Goal: Complete application form: Complete application form

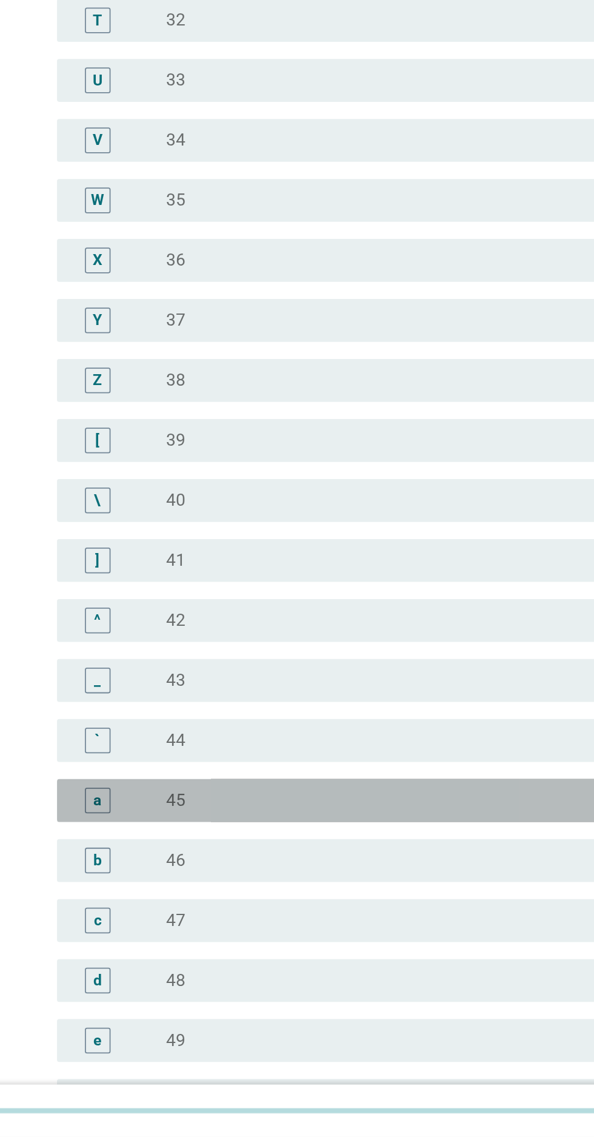
scroll to position [303, 0]
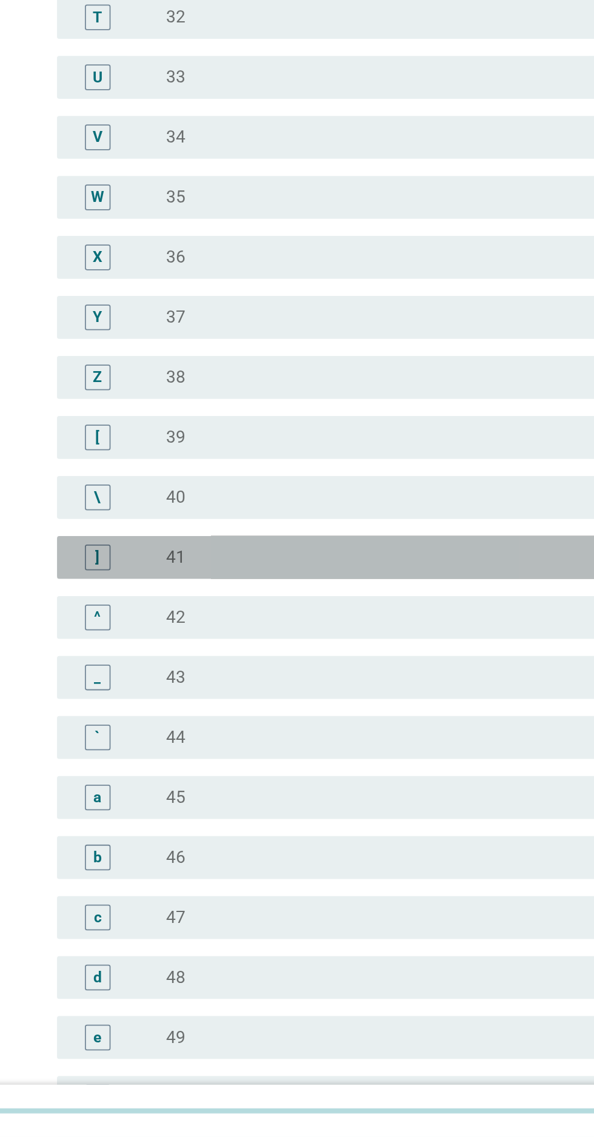
click at [158, 816] on div "] radio_button_unchecked 41" at bounding box center [300, 809] width 331 height 24
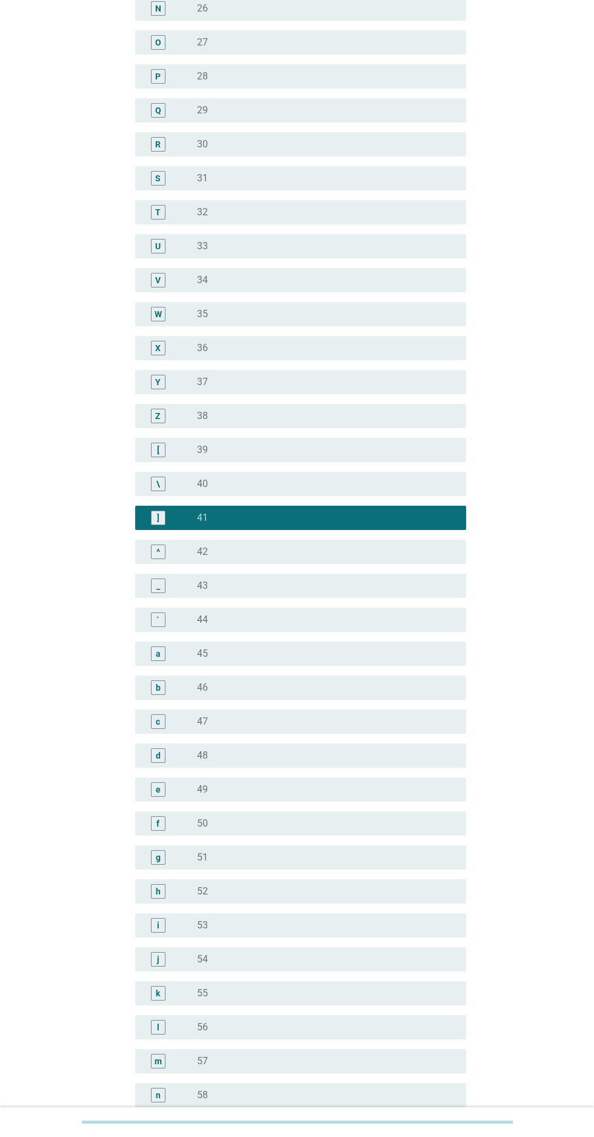
scroll to position [694, 0]
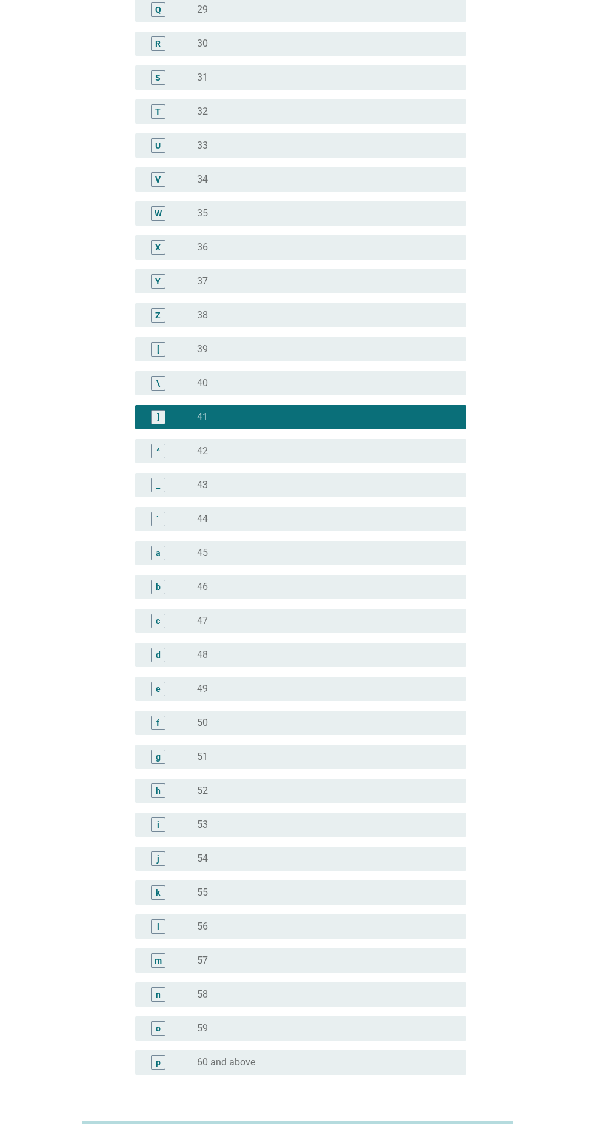
click at [435, 1137] on div "Next" at bounding box center [435, 1133] width 34 height 15
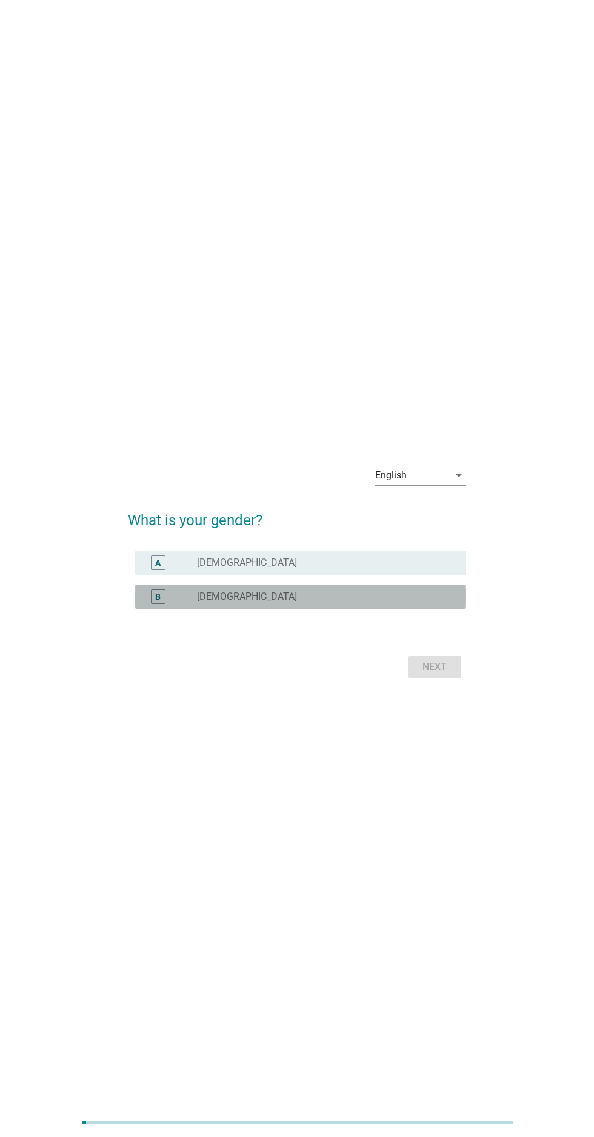
click at [172, 609] on div "B radio_button_unchecked [DEMOGRAPHIC_DATA]" at bounding box center [300, 597] width 331 height 24
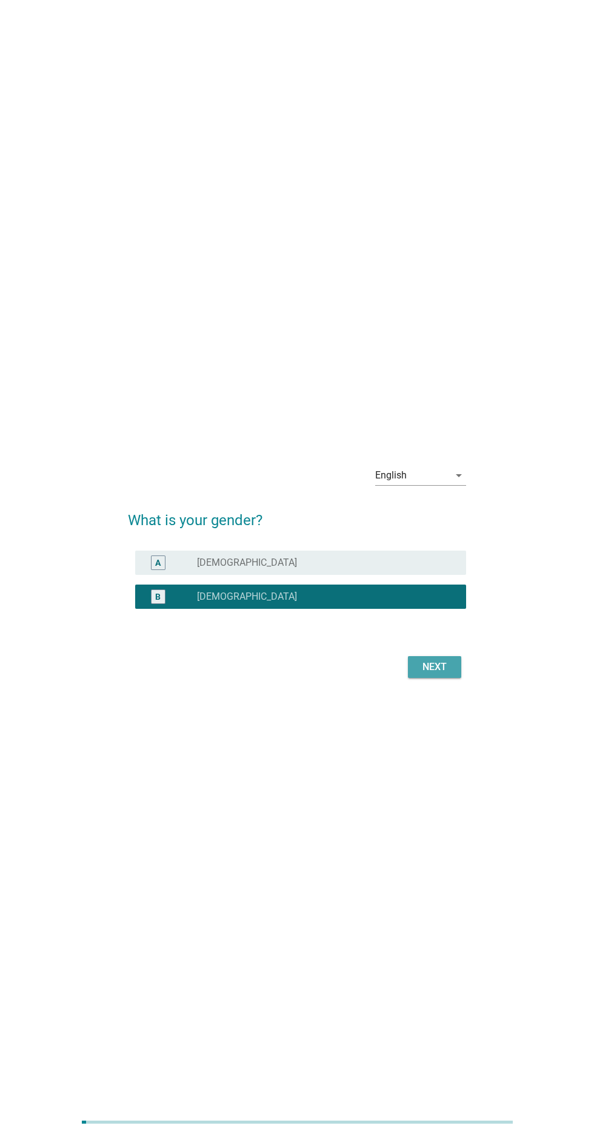
click at [459, 678] on button "Next" at bounding box center [434, 667] width 53 height 22
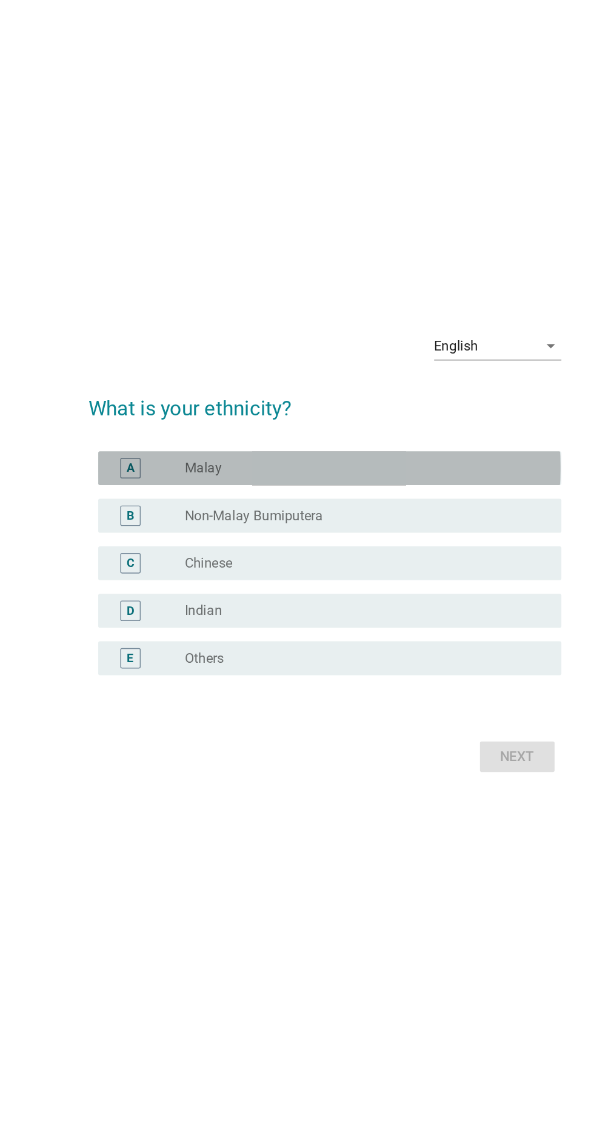
click at [145, 519] on div "A" at bounding box center [158, 512] width 26 height 15
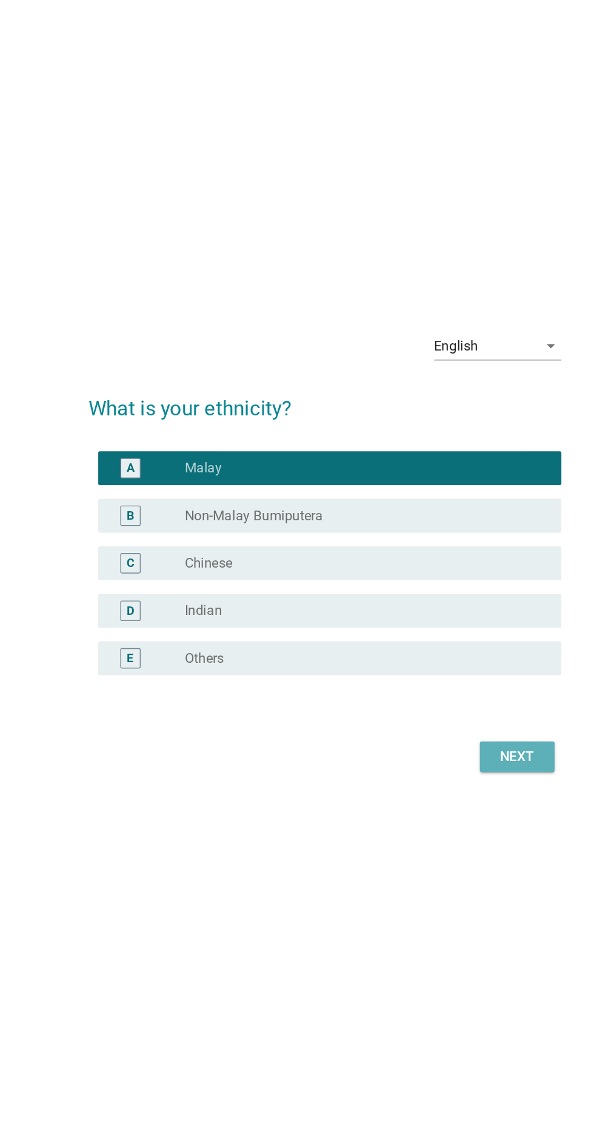
click at [440, 729] on button "Next" at bounding box center [434, 718] width 53 height 22
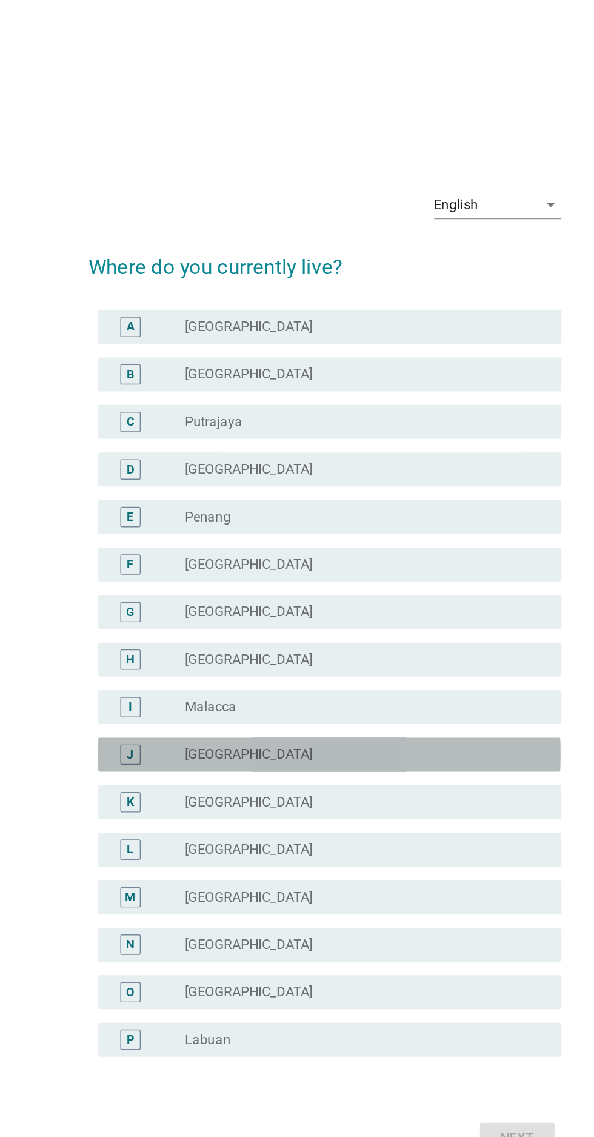
click at [148, 638] on div "J" at bounding box center [158, 631] width 26 height 15
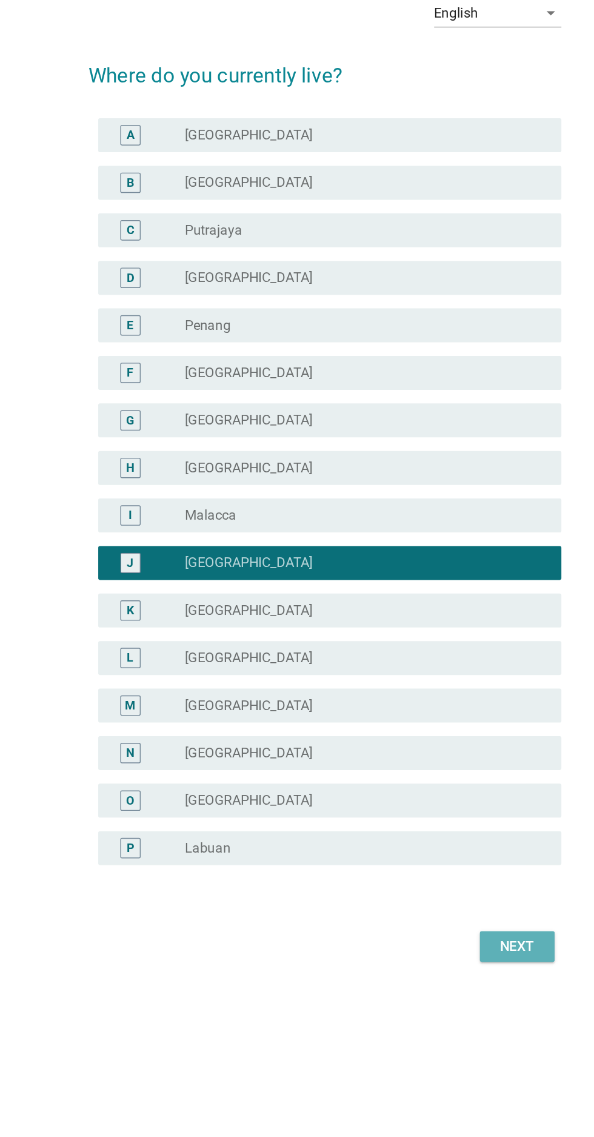
click at [433, 912] on div "Next" at bounding box center [435, 905] width 34 height 15
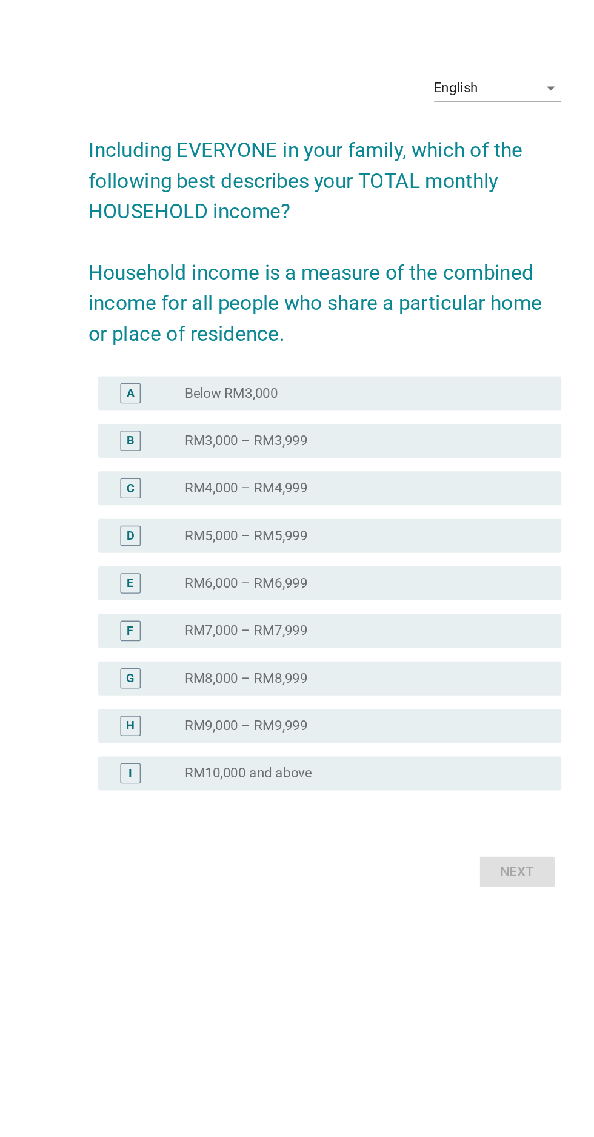
scroll to position [29, 0]
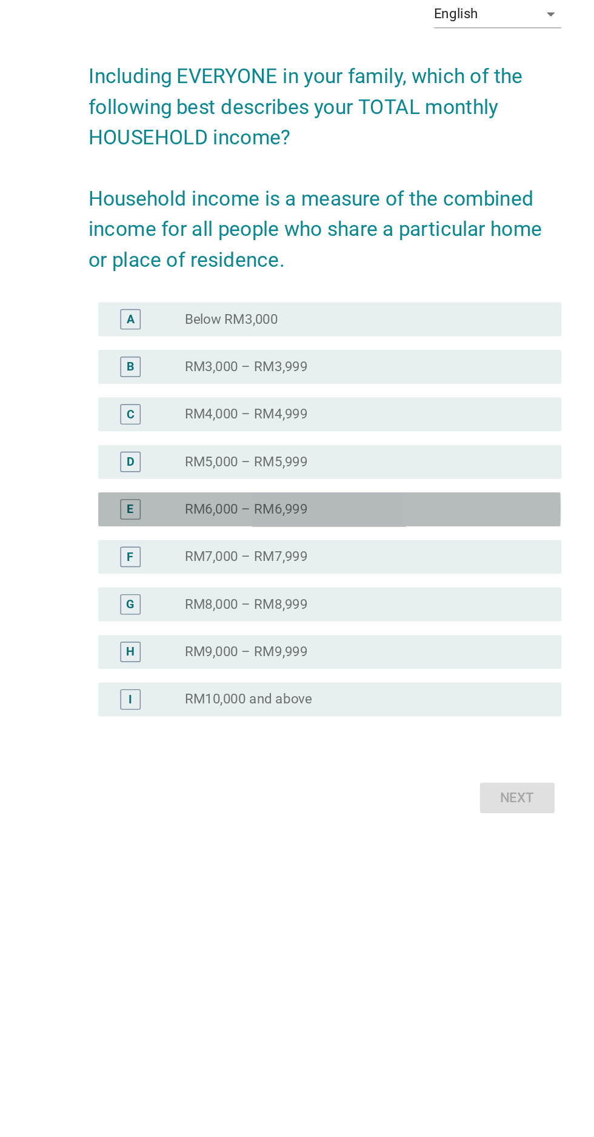
click at [157, 622] on div "E" at bounding box center [158, 616] width 5 height 13
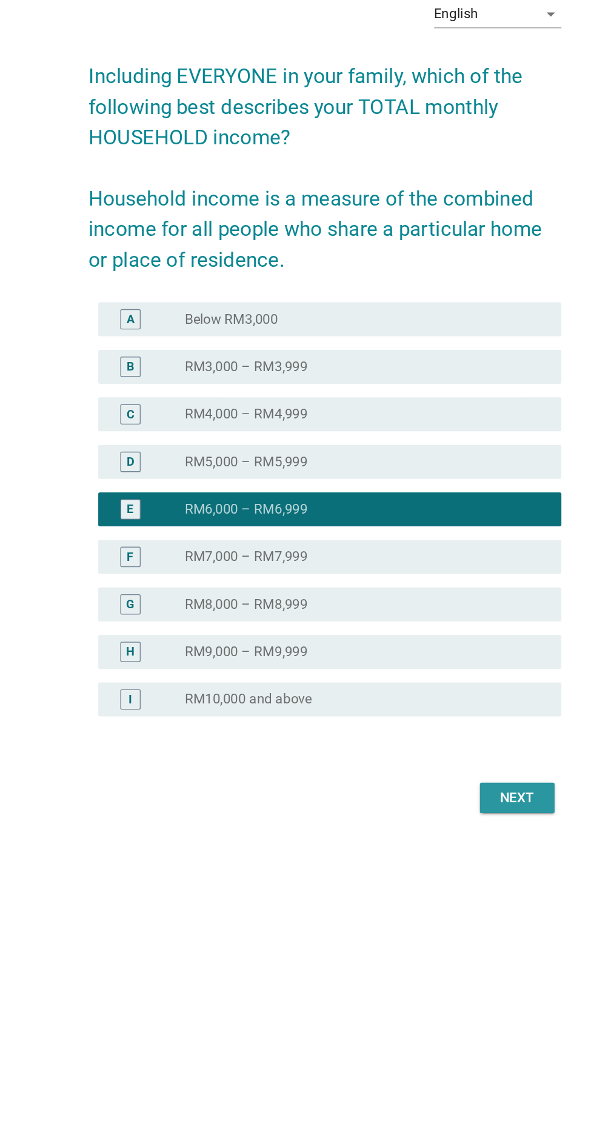
click at [445, 833] on button "Next" at bounding box center [434, 823] width 53 height 22
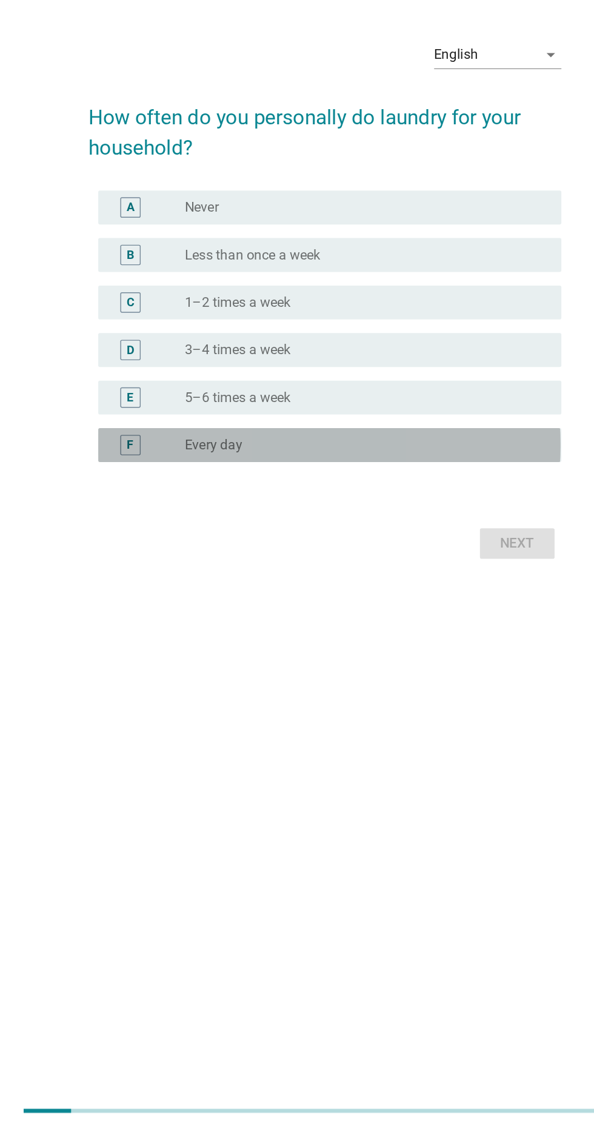
click at [326, 653] on div "radio_button_unchecked Every day" at bounding box center [322, 646] width 250 height 12
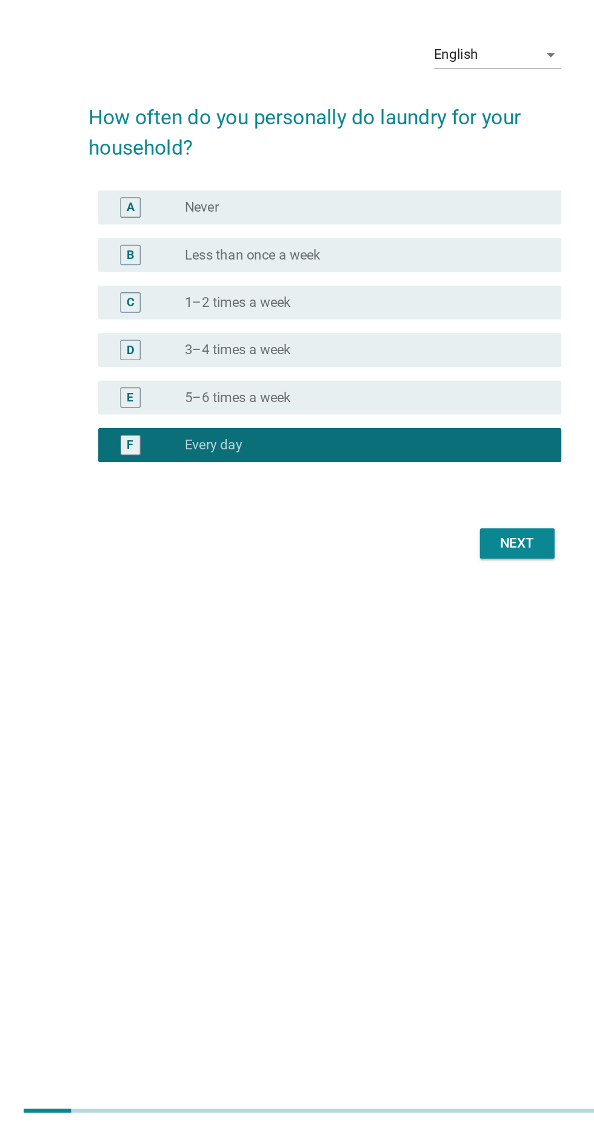
click at [456, 728] on button "Next" at bounding box center [434, 717] width 53 height 22
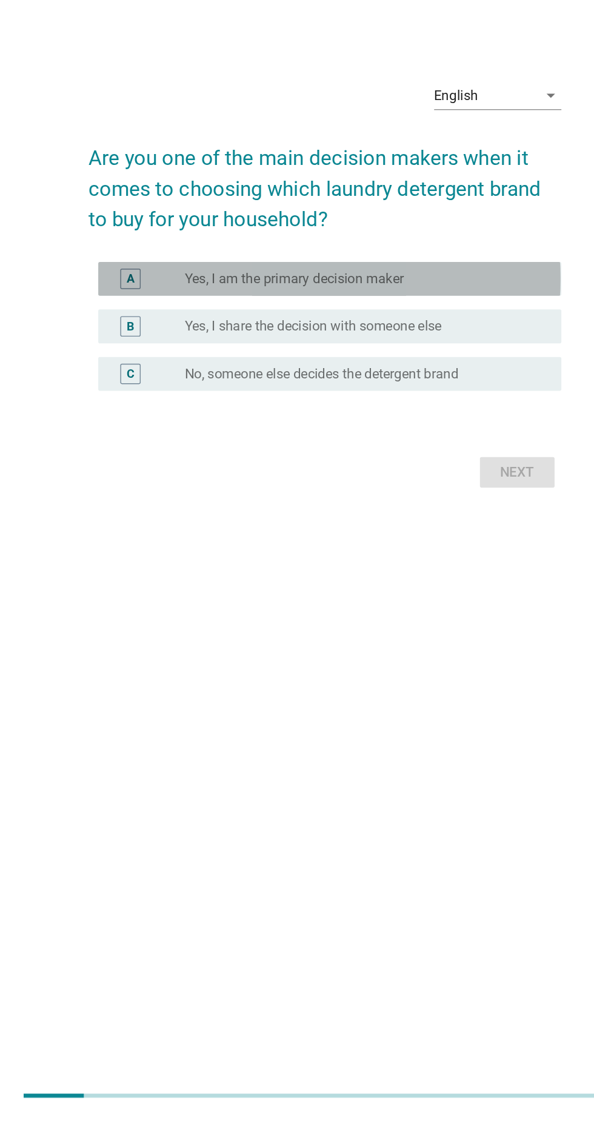
click at [438, 545] on div "radio_button_unchecked Yes, I am the primary decision maker" at bounding box center [322, 539] width 250 height 12
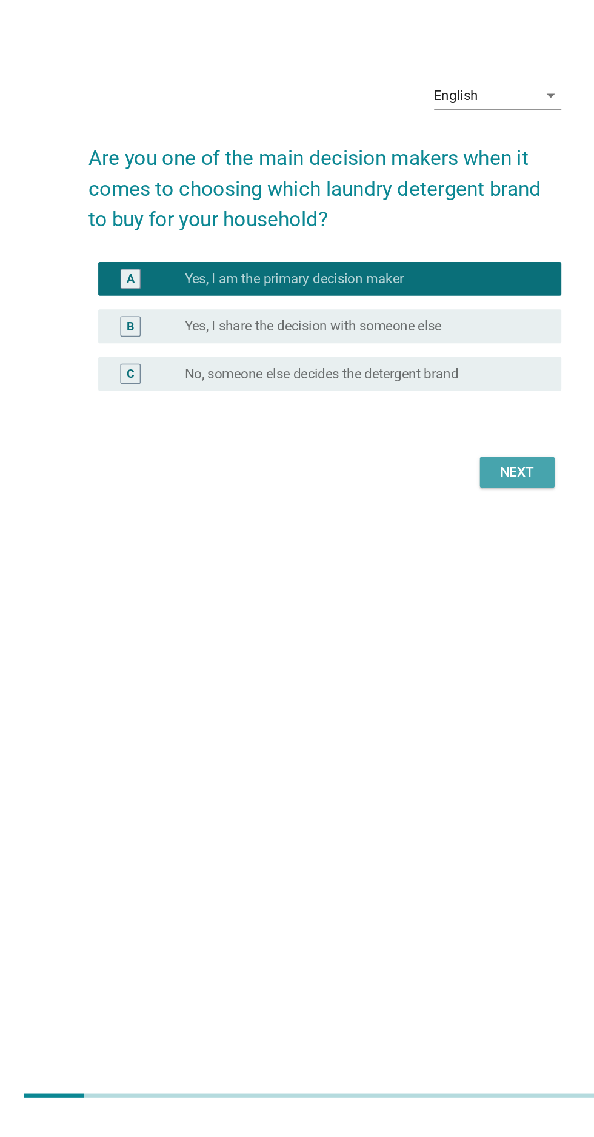
click at [439, 684] on div "Next" at bounding box center [435, 677] width 34 height 15
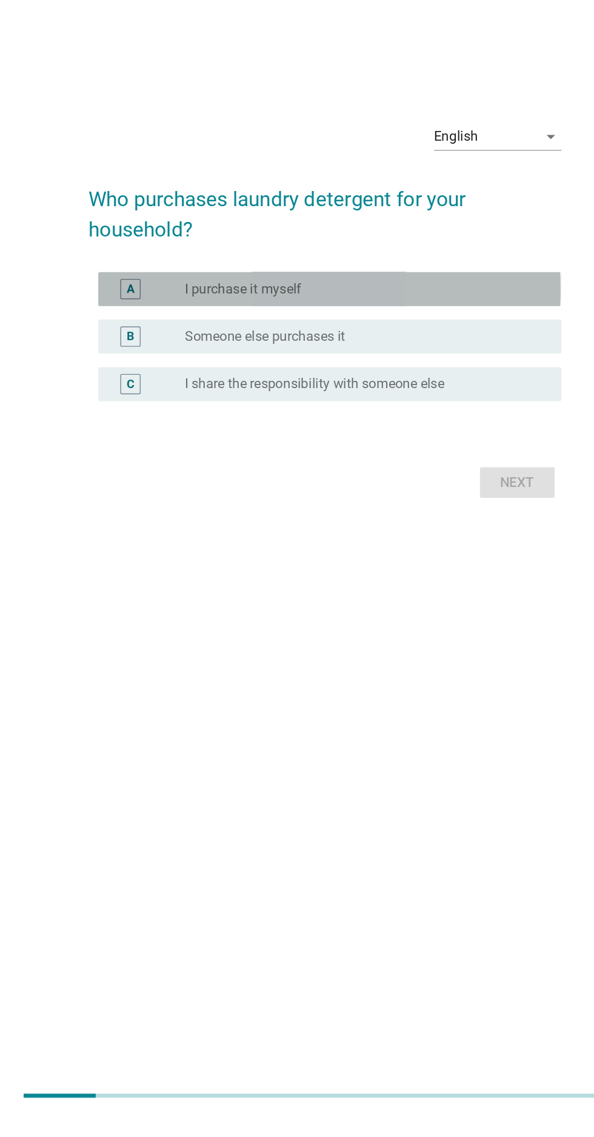
click at [400, 552] on div "radio_button_unchecked I purchase it myself" at bounding box center [322, 546] width 250 height 12
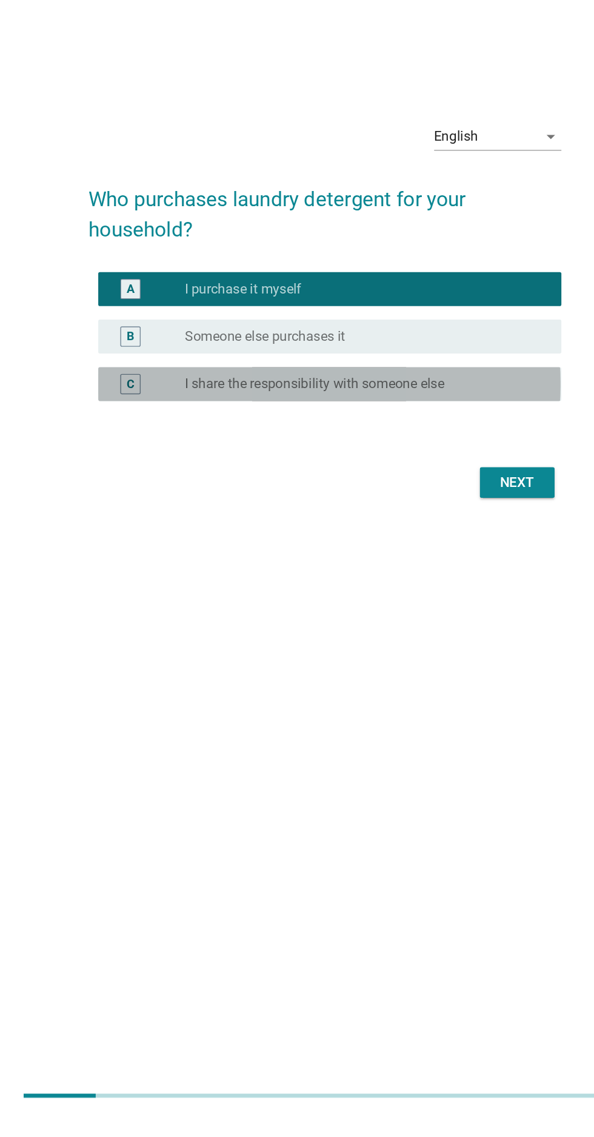
click at [424, 620] on div "radio_button_unchecked I share the responsibility with someone else" at bounding box center [322, 614] width 250 height 12
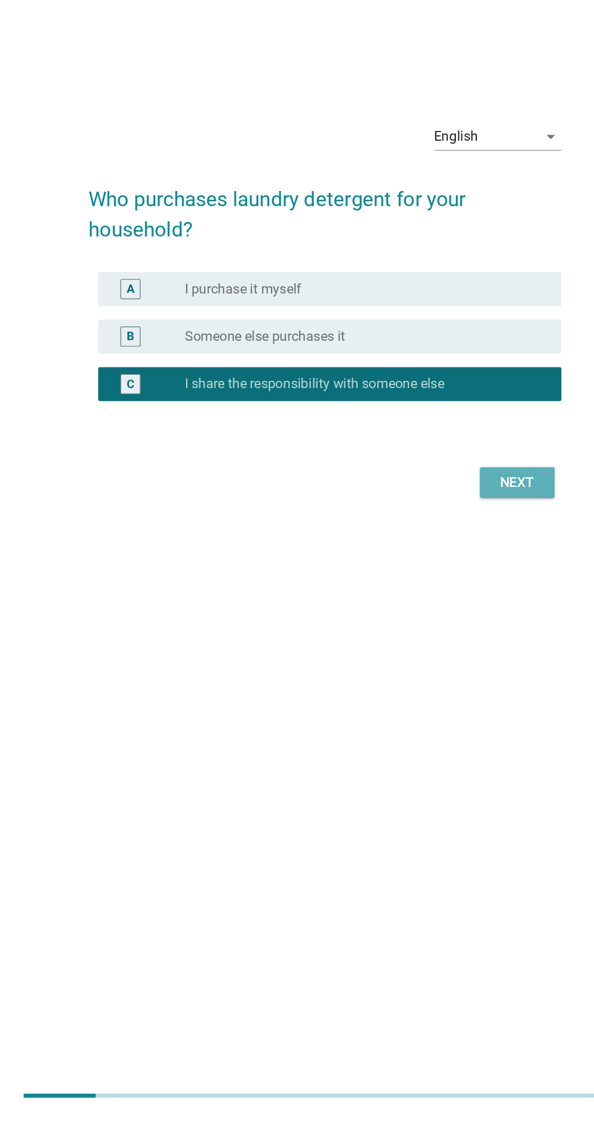
click at [454, 695] on button "Next" at bounding box center [434, 684] width 53 height 22
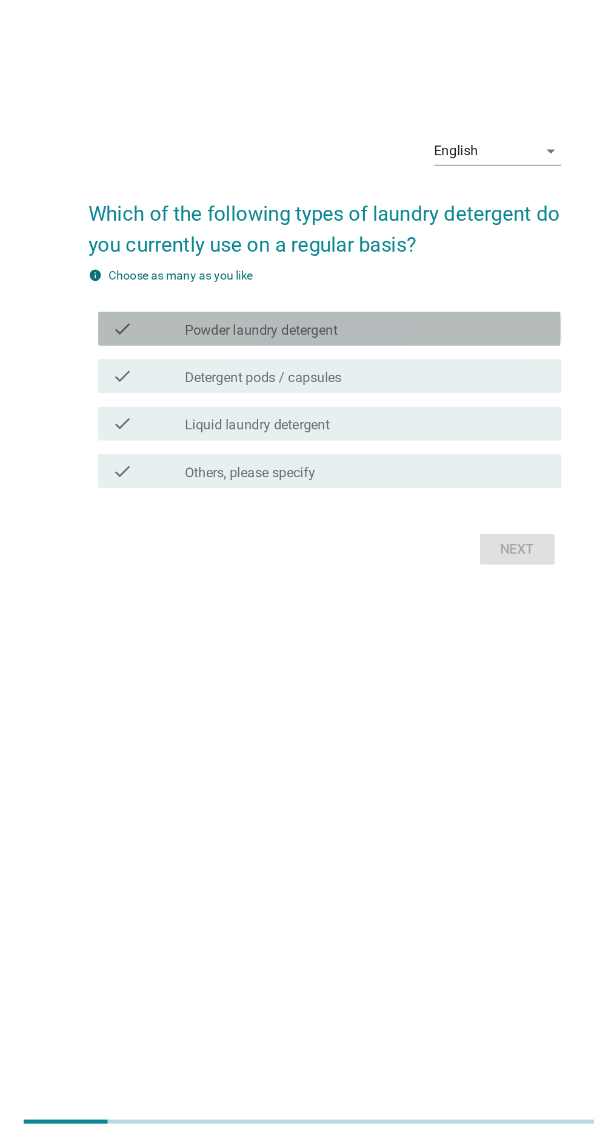
click at [416, 563] on div "check_box_outline_blank Powder laundry detergent" at bounding box center [327, 555] width 260 height 15
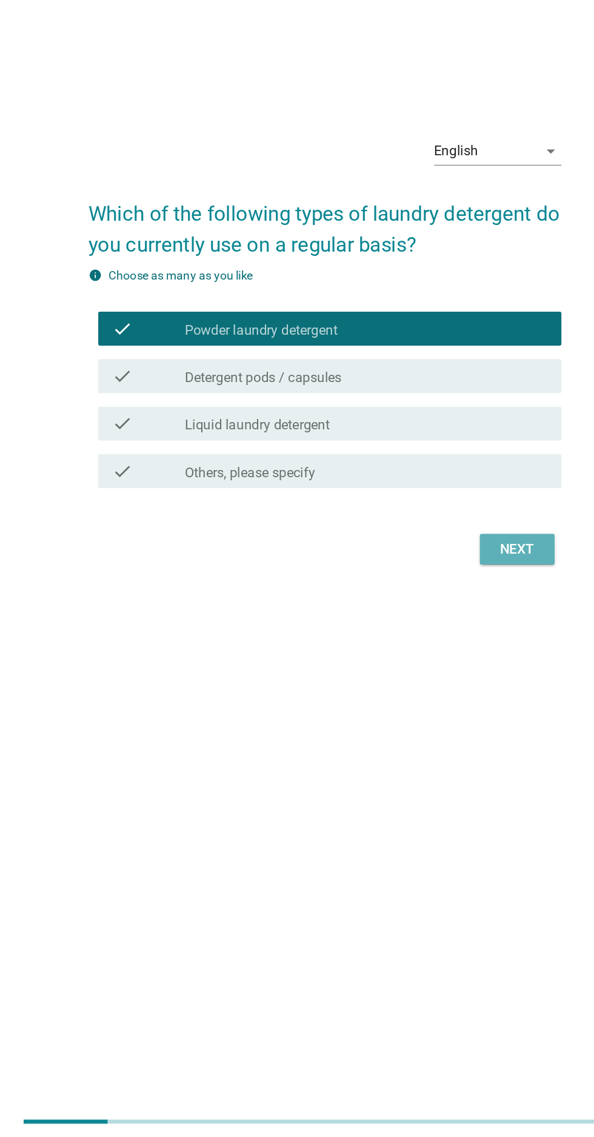
click at [449, 724] on button "Next" at bounding box center [434, 713] width 53 height 22
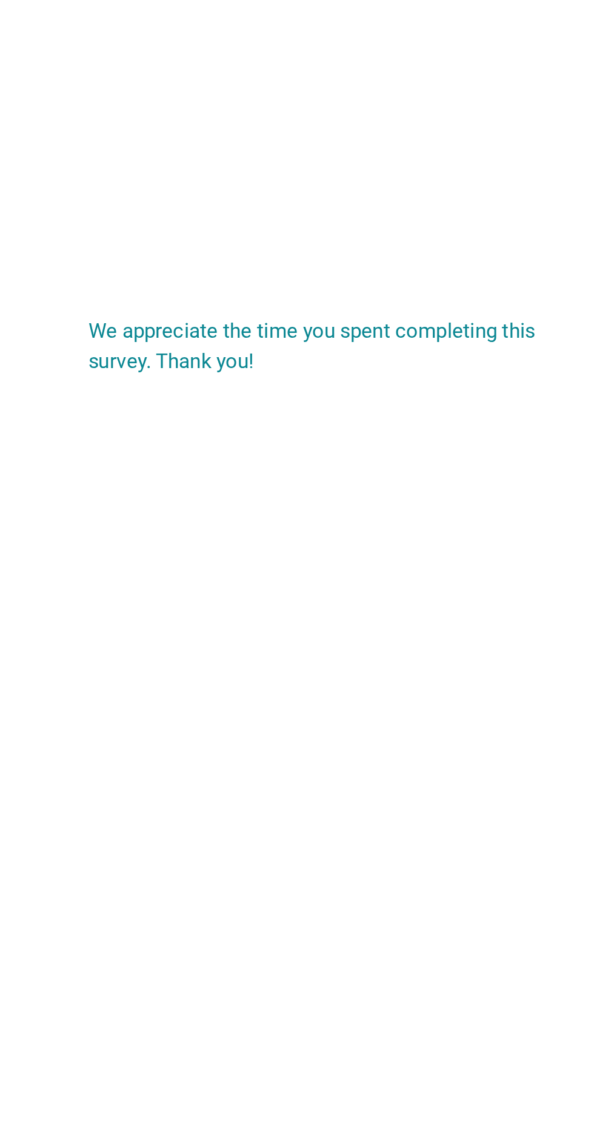
scroll to position [79, 0]
